Goal: Task Accomplishment & Management: Manage account settings

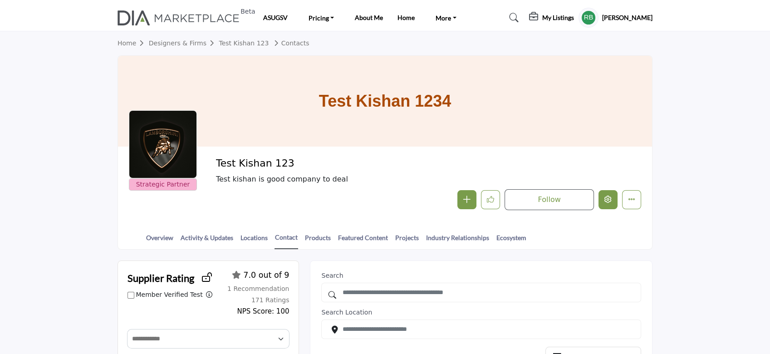
click at [609, 204] on button "Edit company" at bounding box center [607, 199] width 19 height 19
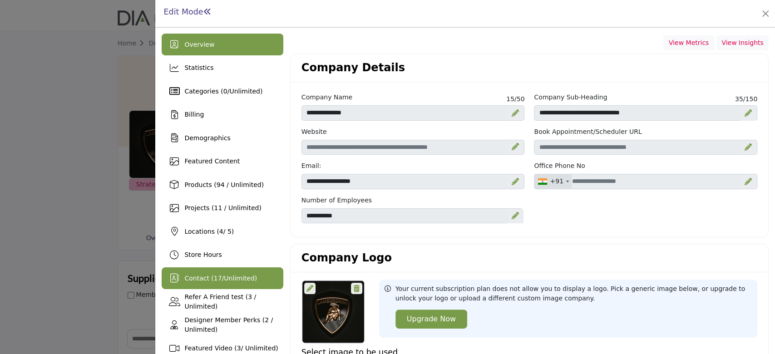
click at [219, 280] on span "Contact ( 17 / Unlimited )" at bounding box center [220, 278] width 73 height 7
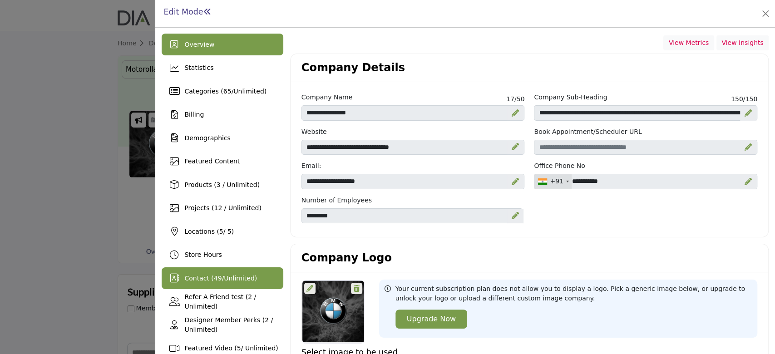
click at [233, 277] on span "Unlimited" at bounding box center [239, 278] width 30 height 7
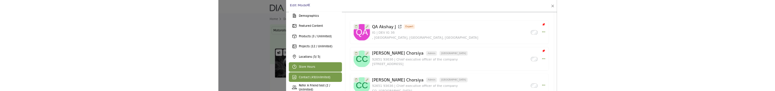
scroll to position [121, 0]
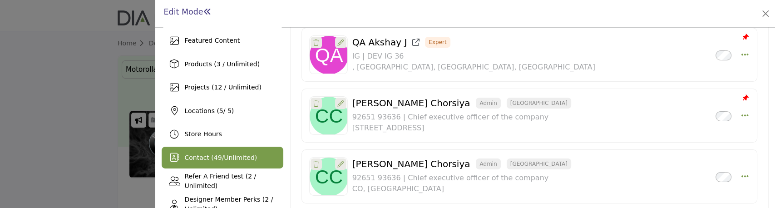
click at [214, 157] on span "49" at bounding box center [218, 157] width 8 height 7
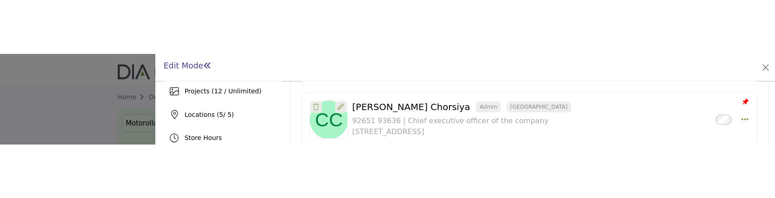
scroll to position [181, 0]
